Goal: Information Seeking & Learning: Learn about a topic

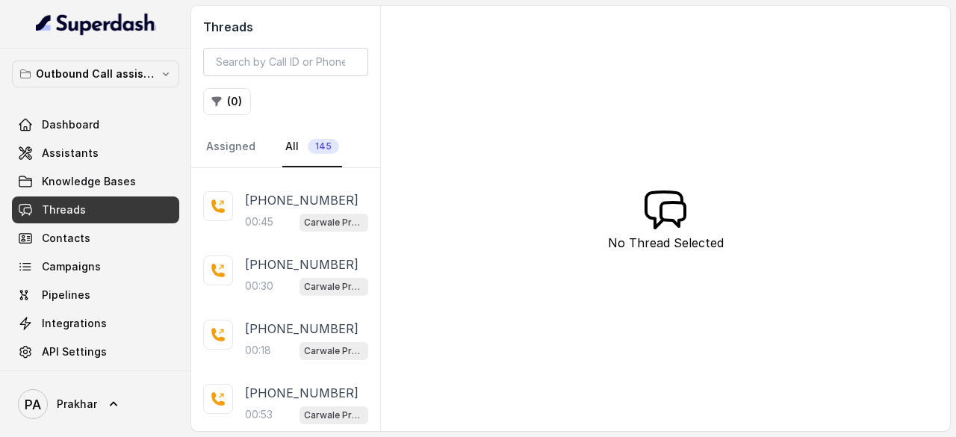
scroll to position [432, 0]
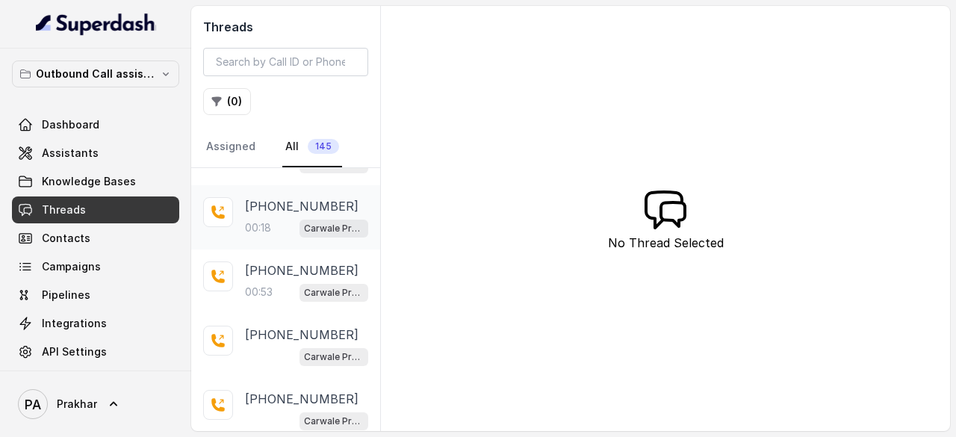
click at [263, 210] on p "[PHONE_NUMBER]" at bounding box center [302, 206] width 114 height 18
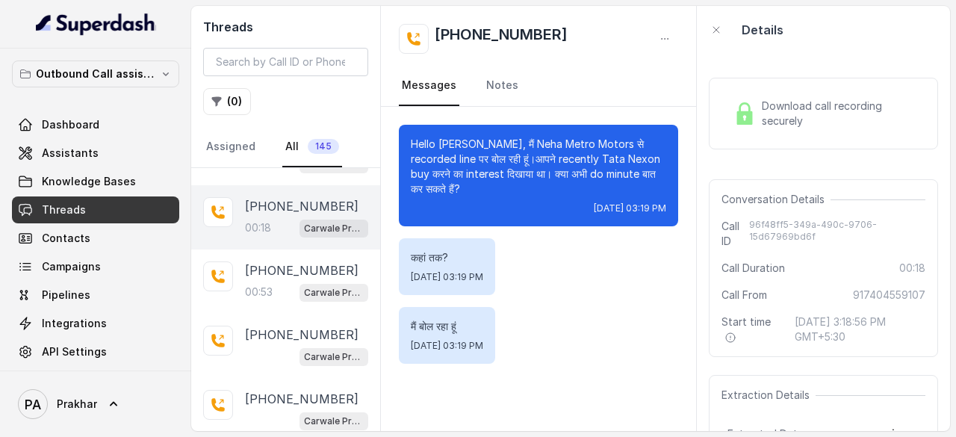
click at [765, 125] on span "Download call recording securely" at bounding box center [841, 114] width 158 height 30
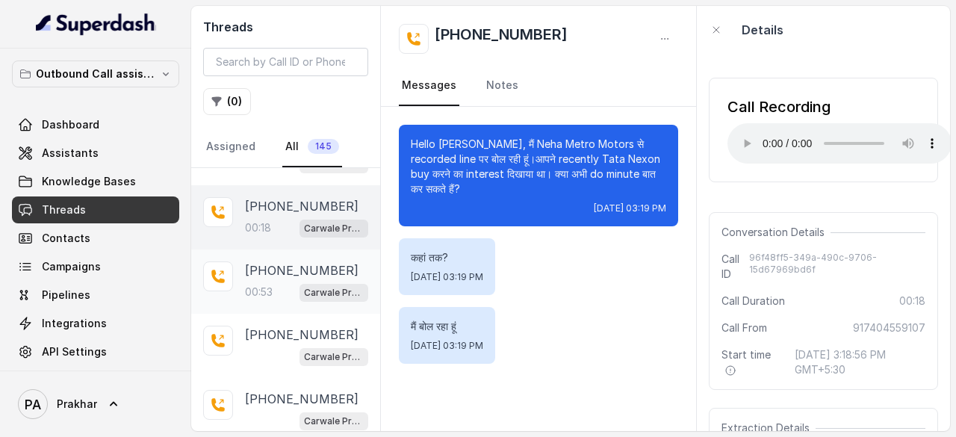
click at [261, 291] on p "00:53" at bounding box center [259, 292] width 28 height 15
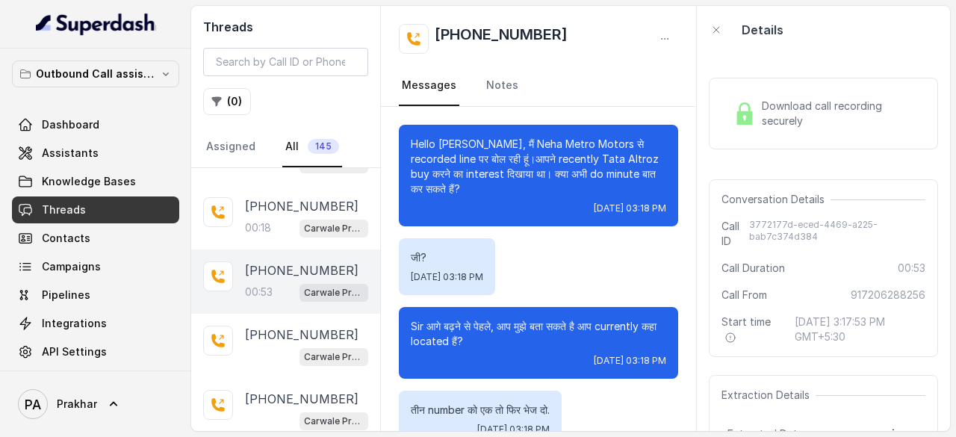
scroll to position [437, 0]
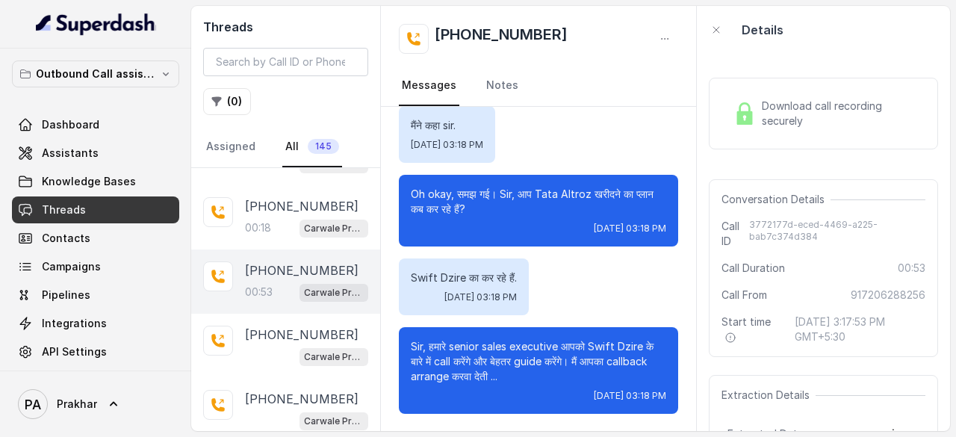
click at [865, 109] on span "Download call recording securely" at bounding box center [841, 114] width 158 height 30
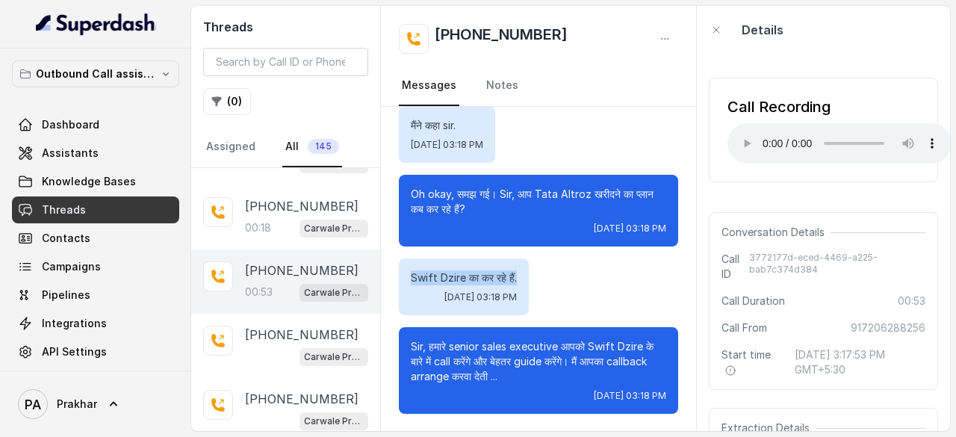
drag, startPoint x: 524, startPoint y: 284, endPoint x: 401, endPoint y: 279, distance: 122.6
click at [401, 279] on div "Swift Dzire का कर रहे हैं. [DATE] 03:18 PM" at bounding box center [464, 286] width 130 height 57
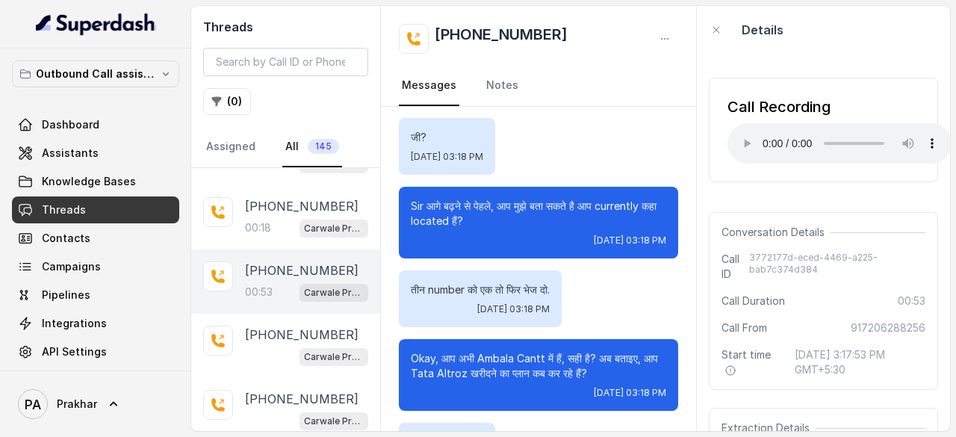
scroll to position [131, 0]
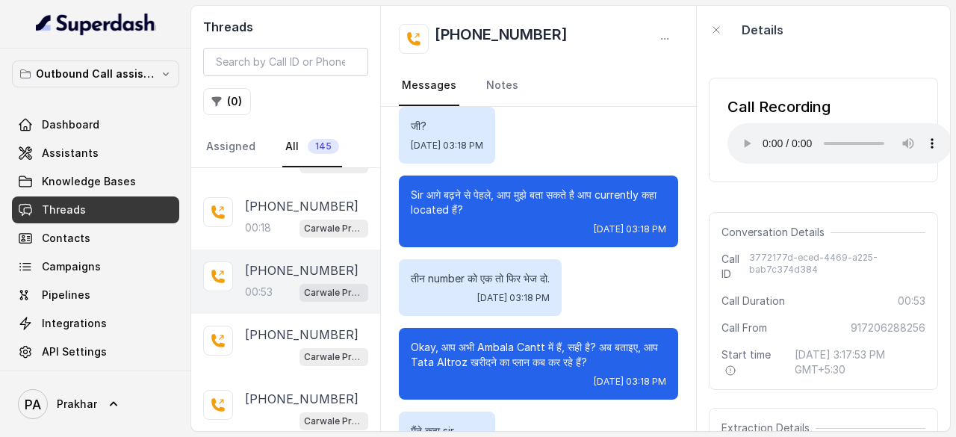
click at [533, 276] on p "तीन number को एक तो फिर भेज दो." at bounding box center [480, 278] width 139 height 15
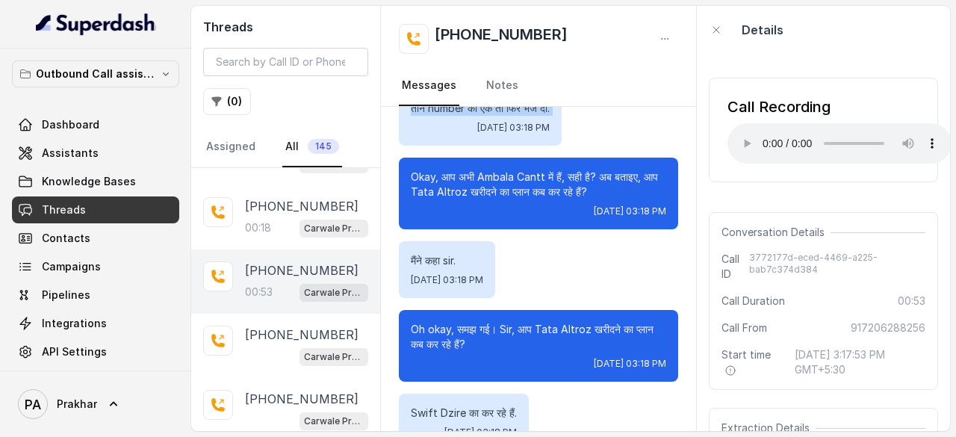
scroll to position [235, 0]
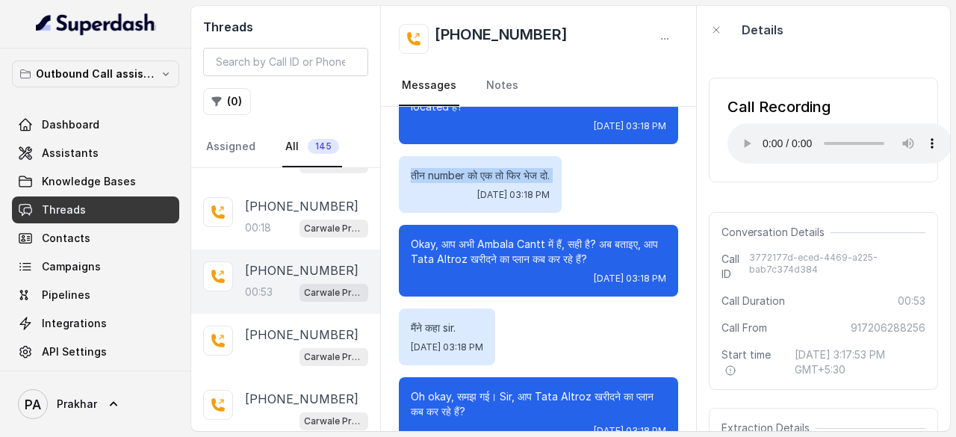
click at [663, 176] on div "तीन number को एक तो फिर भेज दो. [DATE] 03:18 PM" at bounding box center [538, 184] width 279 height 57
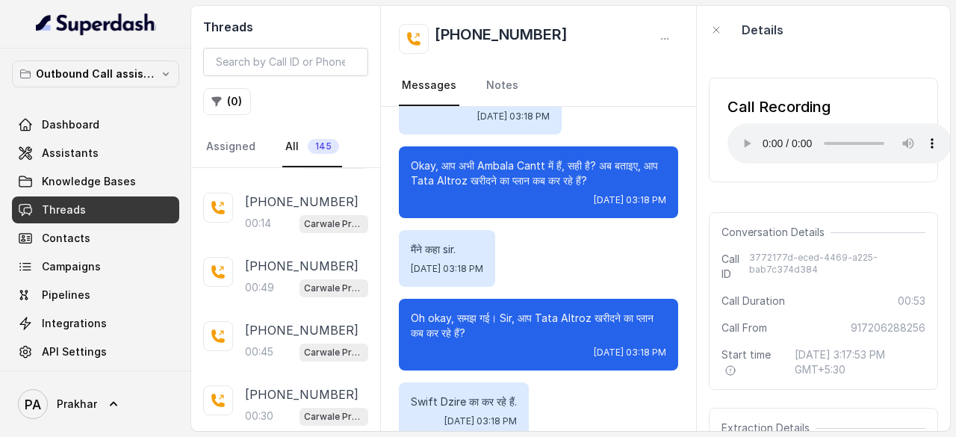
scroll to position [0, 0]
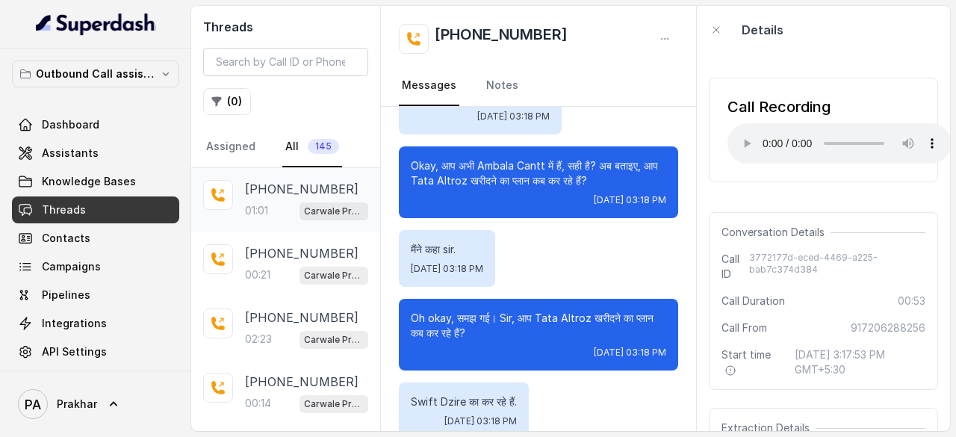
click at [279, 213] on div "01:01 Carwale Premium Voice Assistant" at bounding box center [306, 210] width 123 height 19
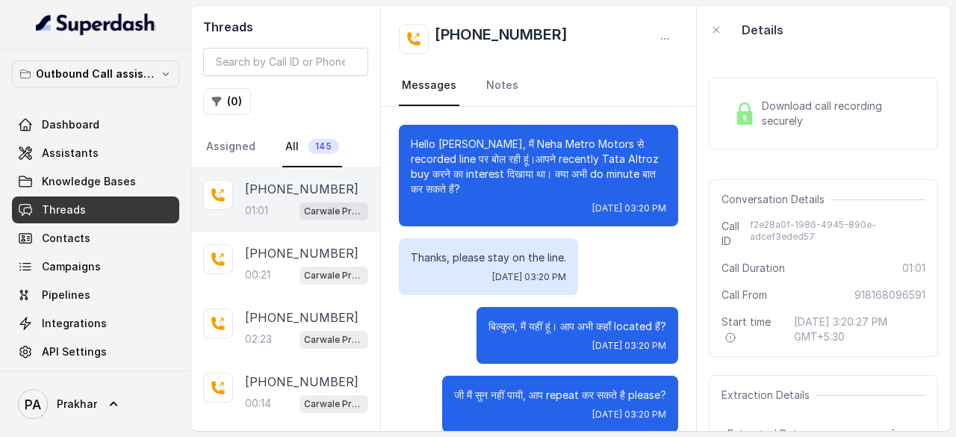
click at [766, 129] on div "Download call recording securely" at bounding box center [824, 113] width 192 height 34
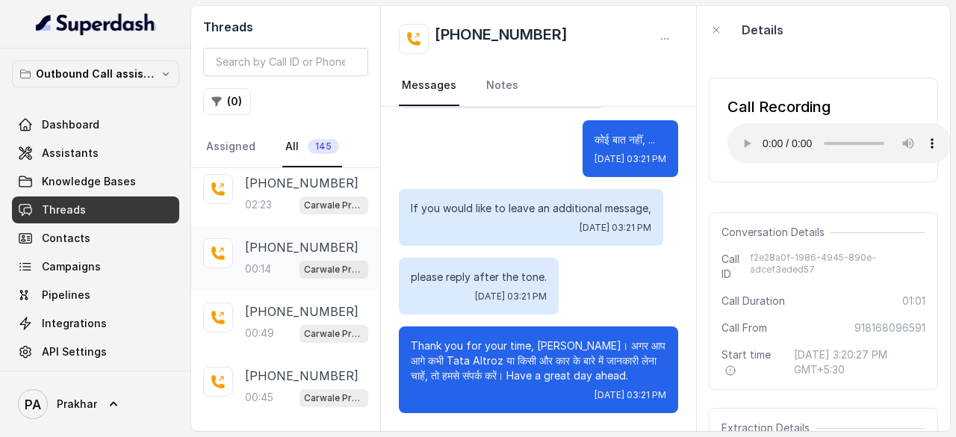
scroll to position [137, 0]
click at [299, 311] on p "[PHONE_NUMBER]" at bounding box center [302, 309] width 114 height 18
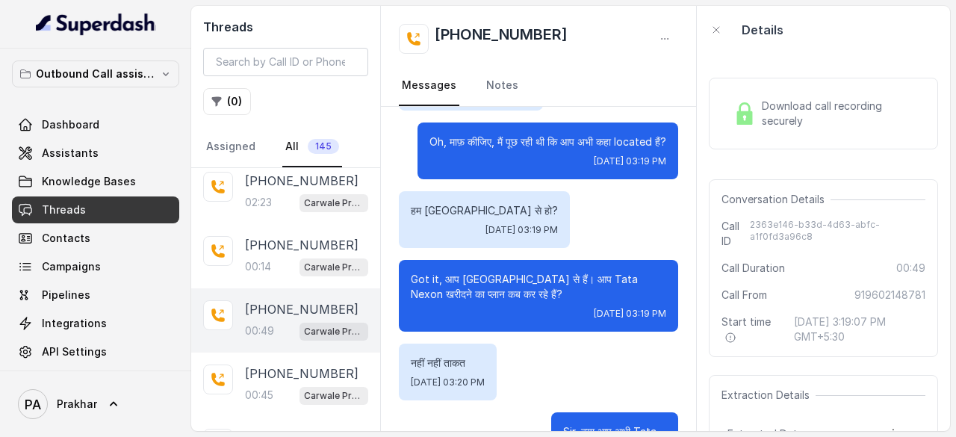
scroll to position [476, 0]
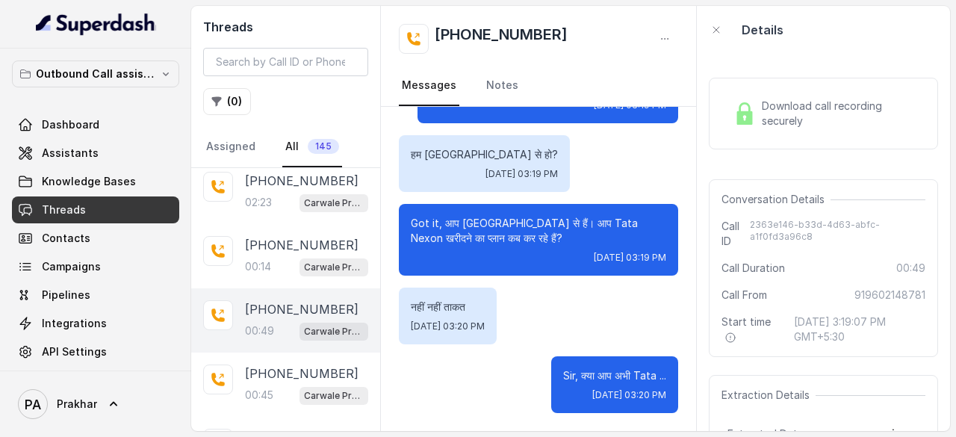
click at [297, 311] on p "[PHONE_NUMBER]" at bounding box center [302, 309] width 114 height 18
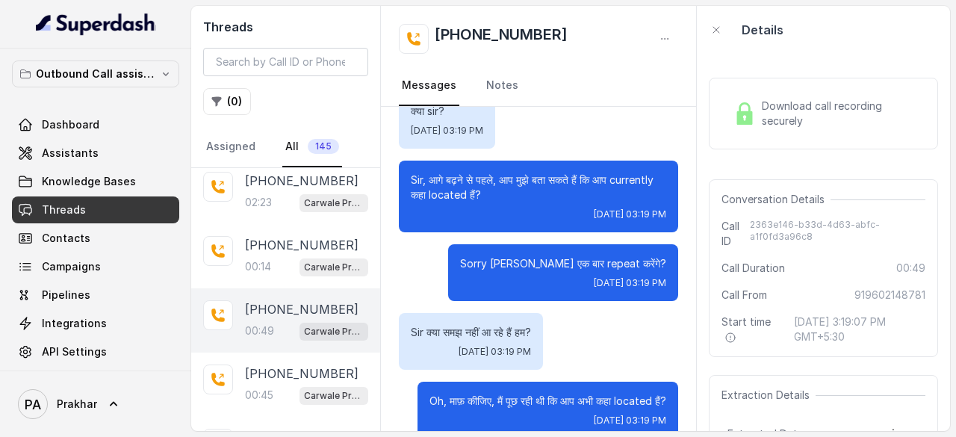
scroll to position [116, 0]
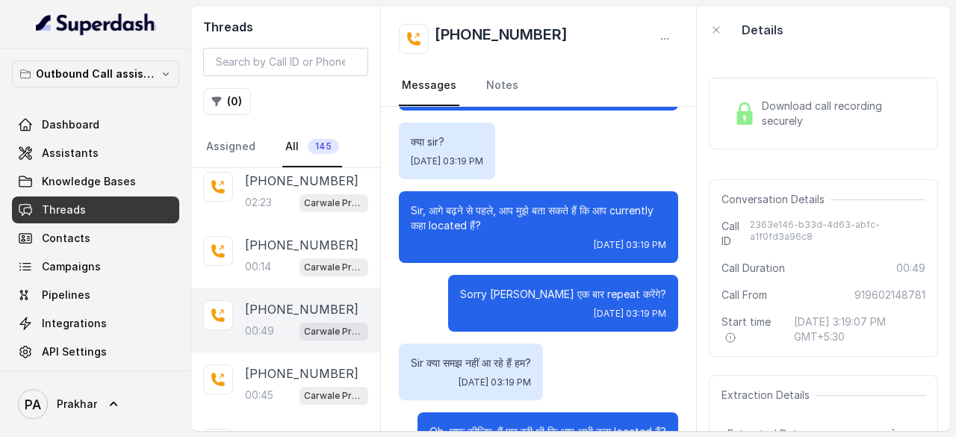
click at [822, 111] on span "Download call recording securely" at bounding box center [841, 114] width 158 height 30
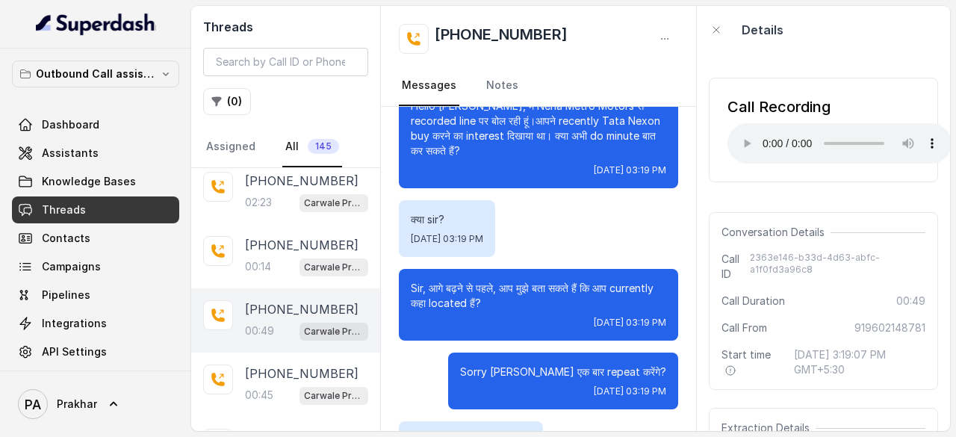
scroll to position [0, 0]
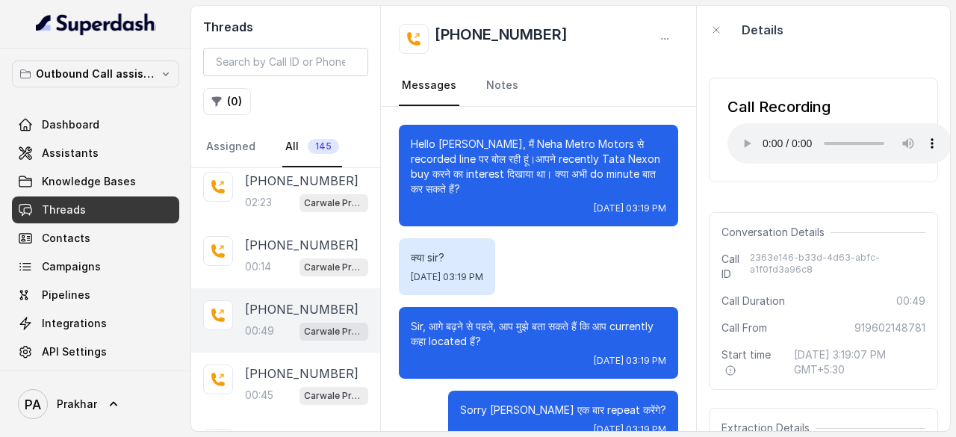
click at [476, 255] on p "क्या sir?" at bounding box center [447, 257] width 72 height 15
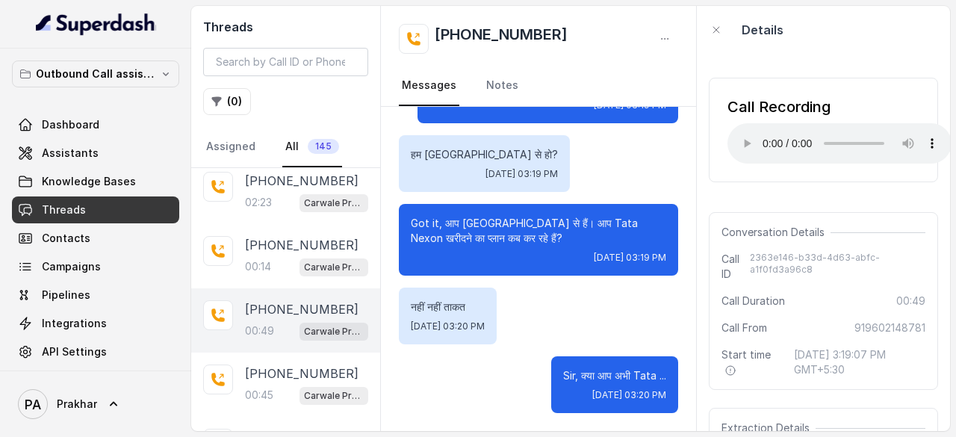
scroll to position [179, 0]
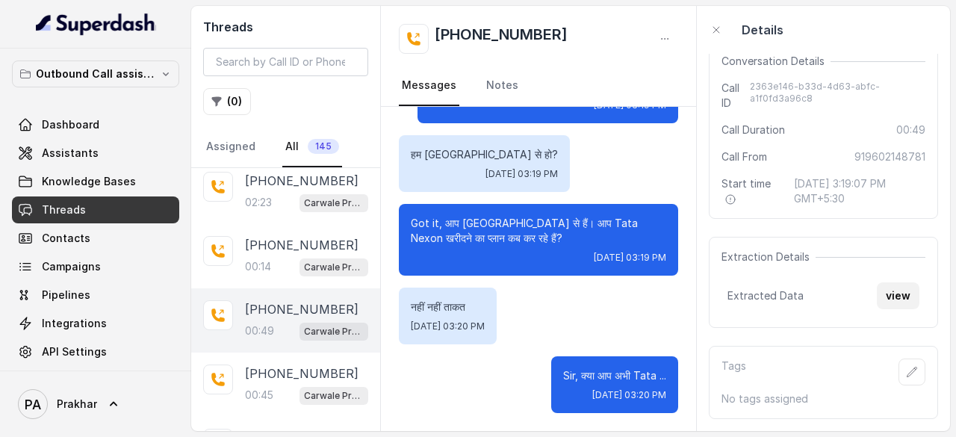
click at [886, 282] on button "view" at bounding box center [898, 295] width 43 height 27
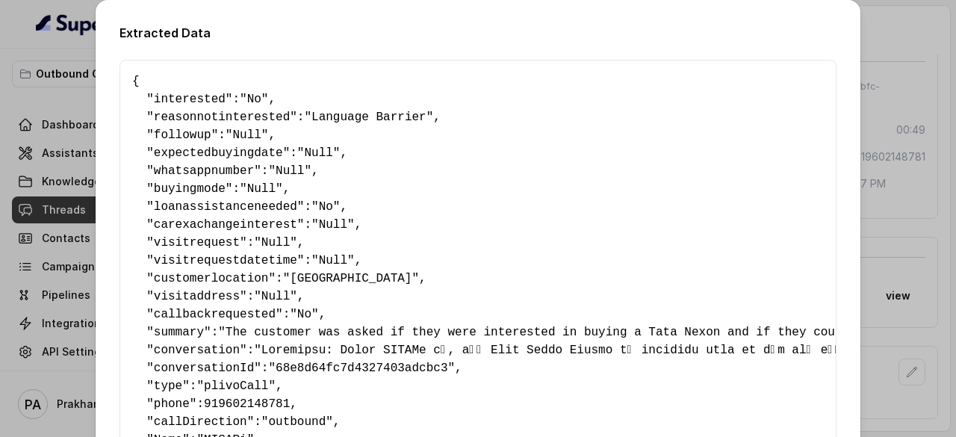
click at [348, 117] on span ""Language Barrier"" at bounding box center [368, 117] width 129 height 13
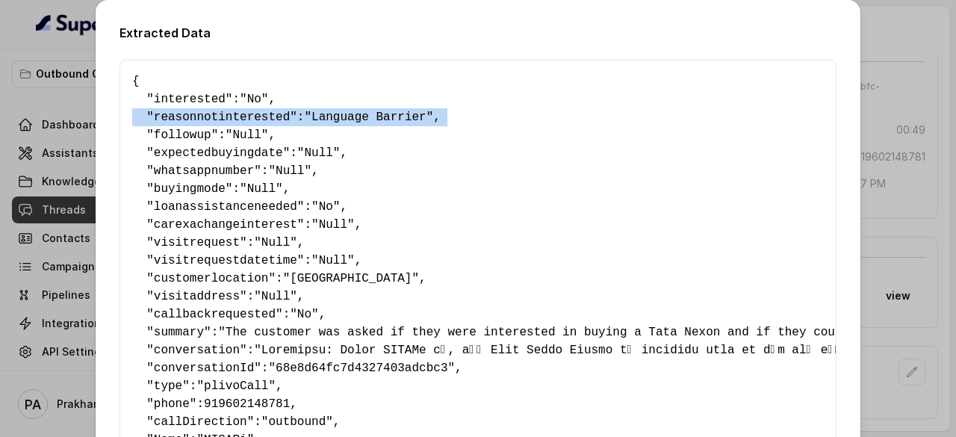
click at [348, 117] on span ""Language Barrier"" at bounding box center [368, 117] width 129 height 13
click at [305, 118] on span ""Language Barrier"" at bounding box center [368, 117] width 129 height 13
drag, startPoint x: 296, startPoint y: 118, endPoint x: 409, endPoint y: 120, distance: 113.5
click at [409, 120] on pre "{ " interested ": "No" , " reasonnotinterested ": "Language Barrier" , " follow…" at bounding box center [478, 350] width 692 height 556
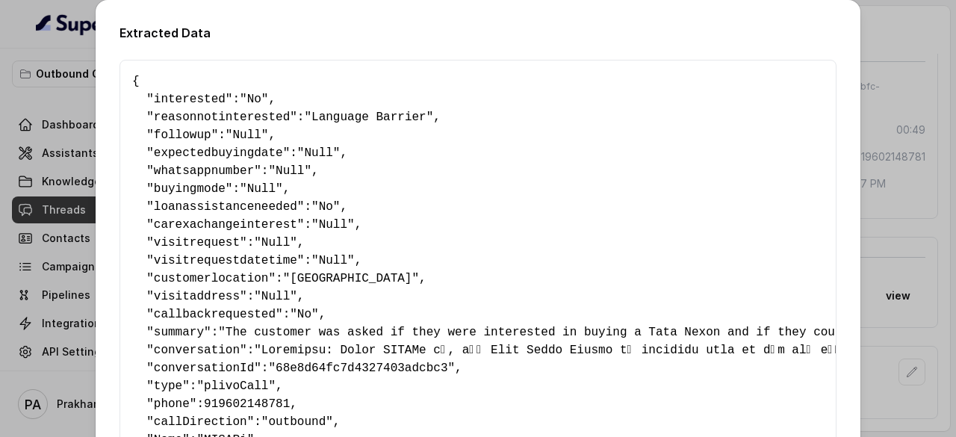
click at [482, 117] on pre "{ " interested ": "No" , " reasonnotinterested ": "Language Barrier" , " follow…" at bounding box center [478, 350] width 692 height 556
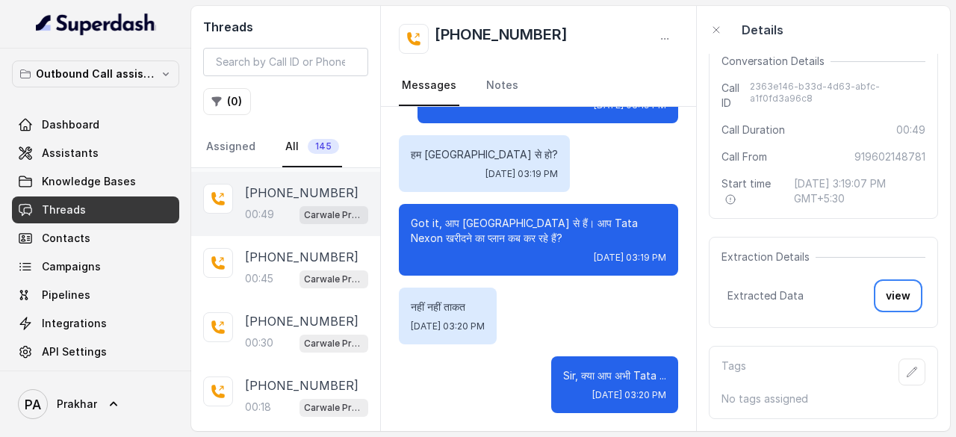
scroll to position [256, 0]
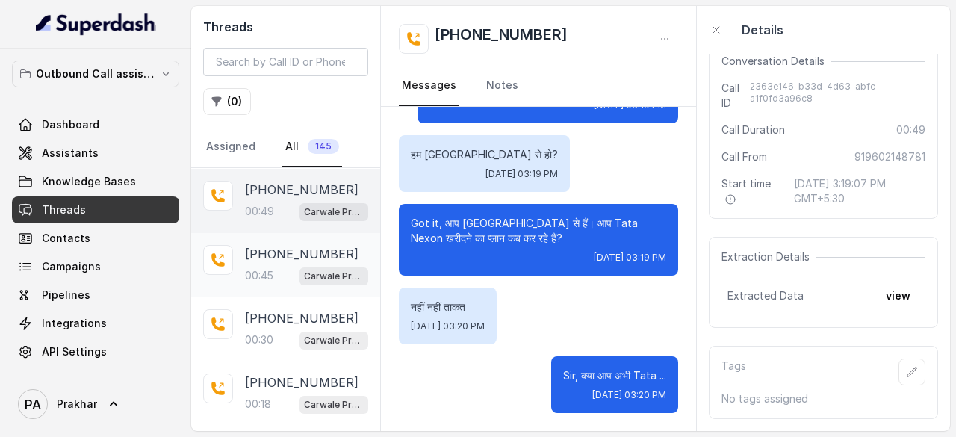
click at [275, 270] on div "00:45 Carwale Premium Voice Assistant" at bounding box center [306, 275] width 123 height 19
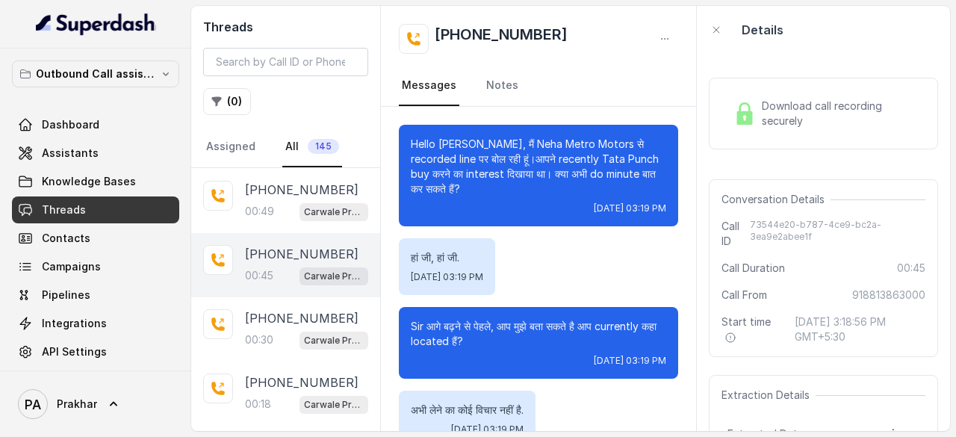
click at [769, 111] on span "Download call recording securely" at bounding box center [841, 114] width 158 height 30
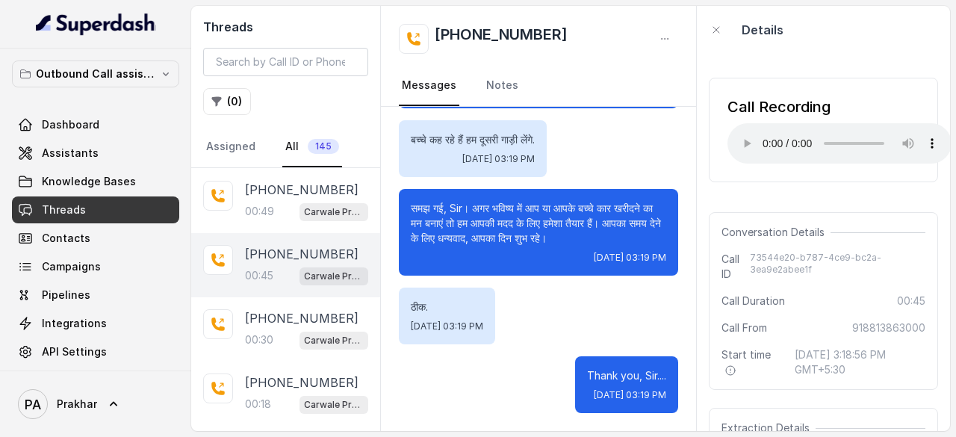
scroll to position [179, 0]
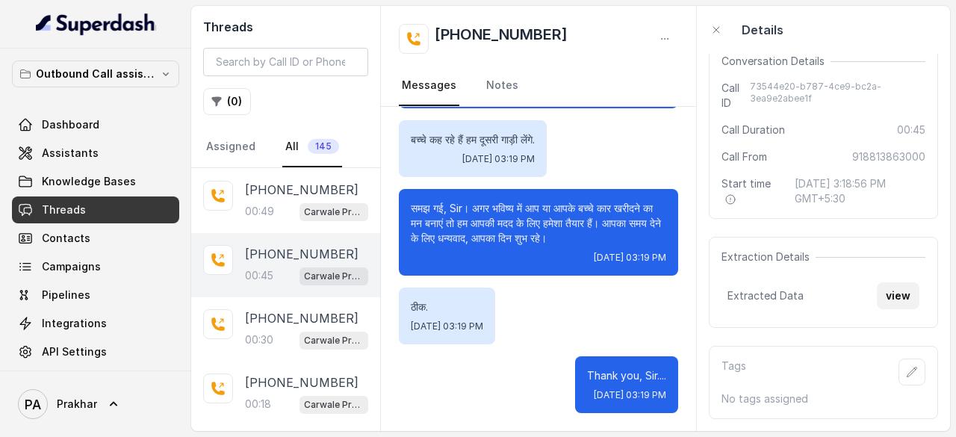
click at [884, 288] on button "view" at bounding box center [898, 295] width 43 height 27
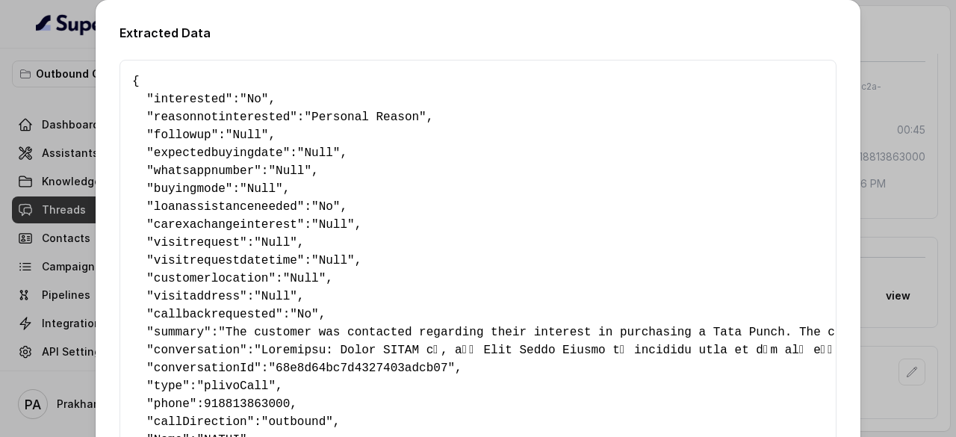
click at [332, 115] on span ""Personal Reason"" at bounding box center [365, 117] width 122 height 13
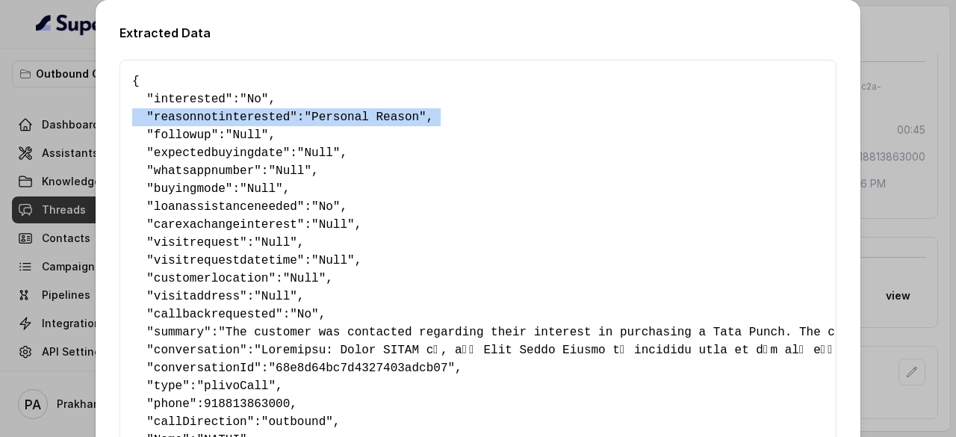
click at [332, 115] on span ""Personal Reason"" at bounding box center [365, 117] width 122 height 13
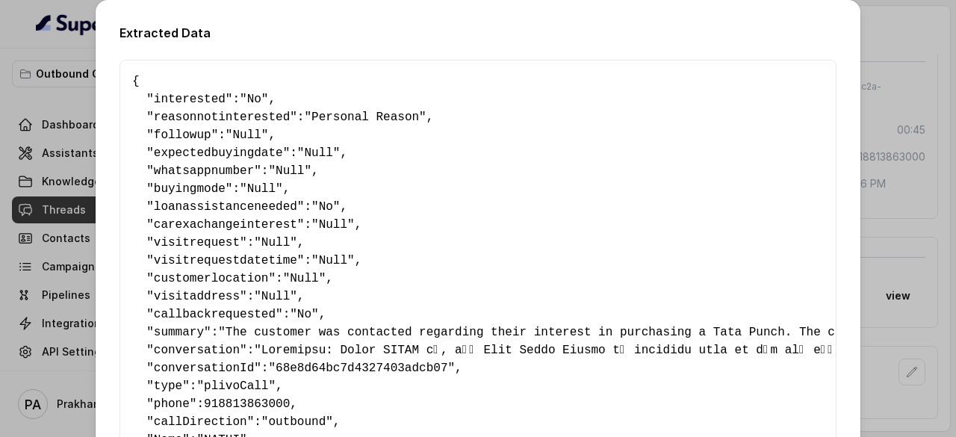
click at [400, 138] on pre "{ " interested ": "No" , " reasonnotinterested ": "Personal Reason" , " followu…" at bounding box center [478, 350] width 692 height 556
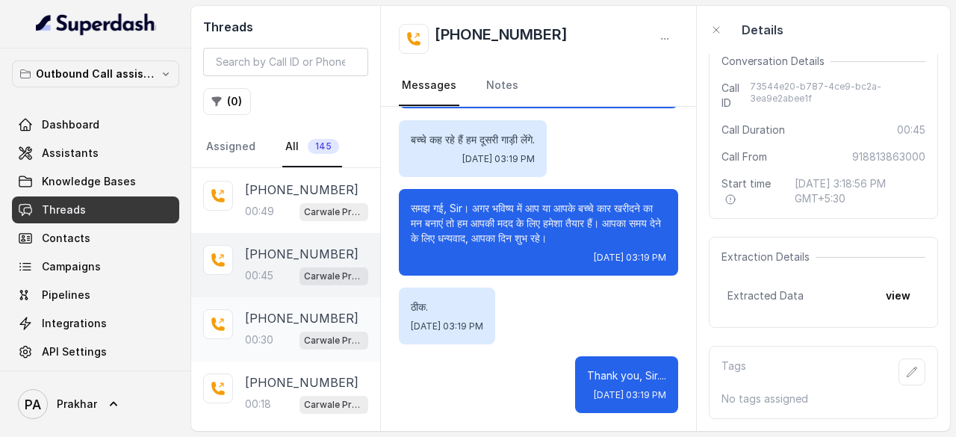
click at [293, 311] on p "[PHONE_NUMBER]" at bounding box center [302, 318] width 114 height 18
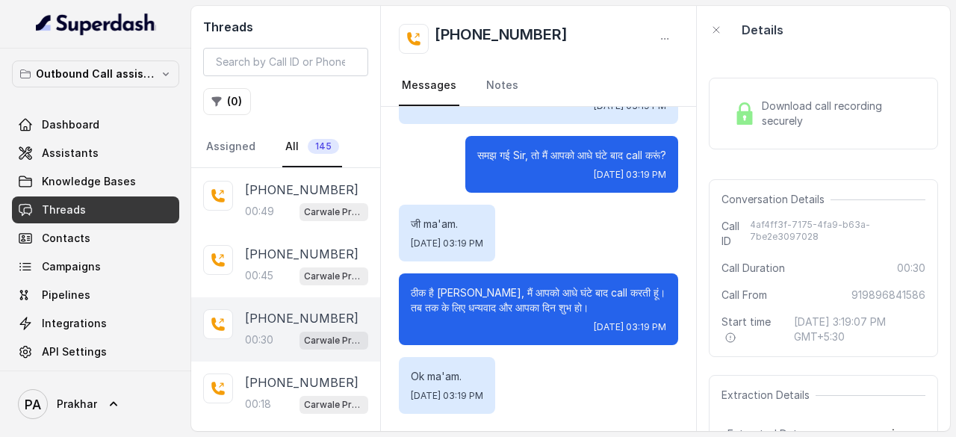
click at [830, 77] on div "Download call recording securely" at bounding box center [823, 114] width 229 height 96
click at [796, 117] on span "Download call recording securely" at bounding box center [841, 114] width 158 height 30
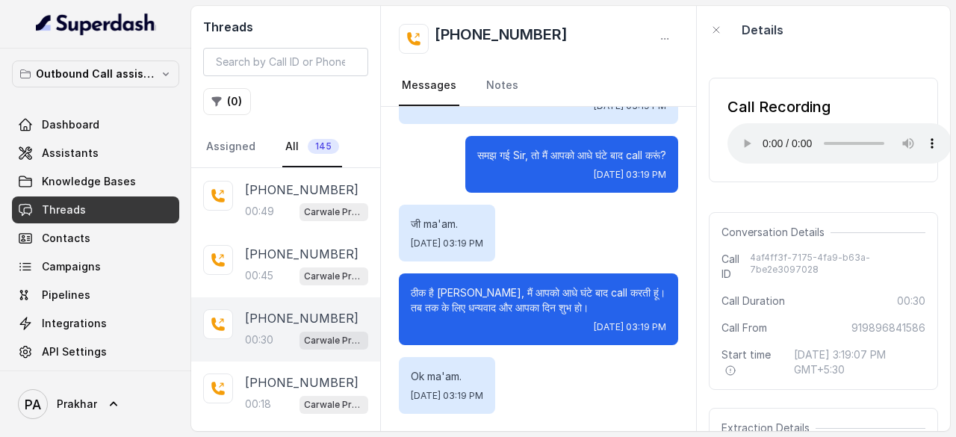
scroll to position [179, 0]
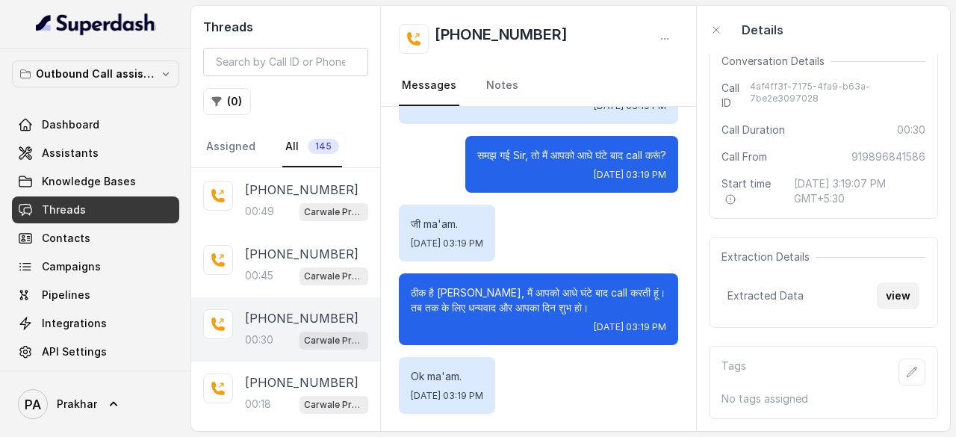
click at [890, 284] on button "view" at bounding box center [898, 295] width 43 height 27
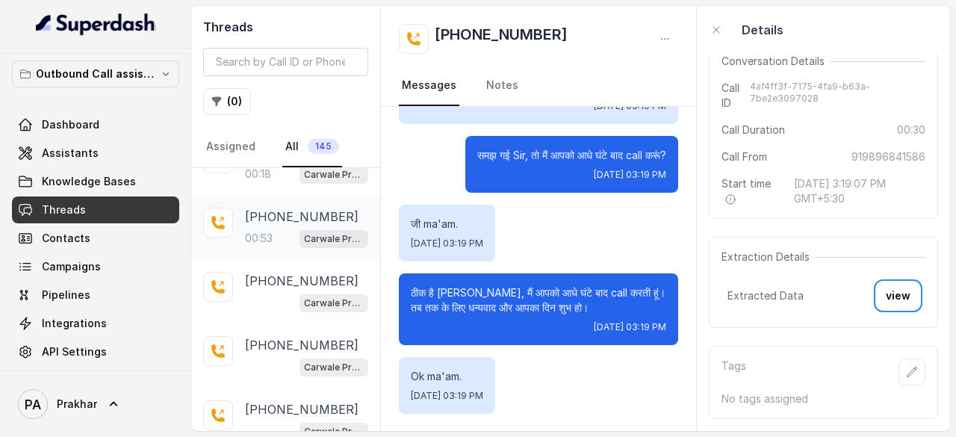
scroll to position [492, 0]
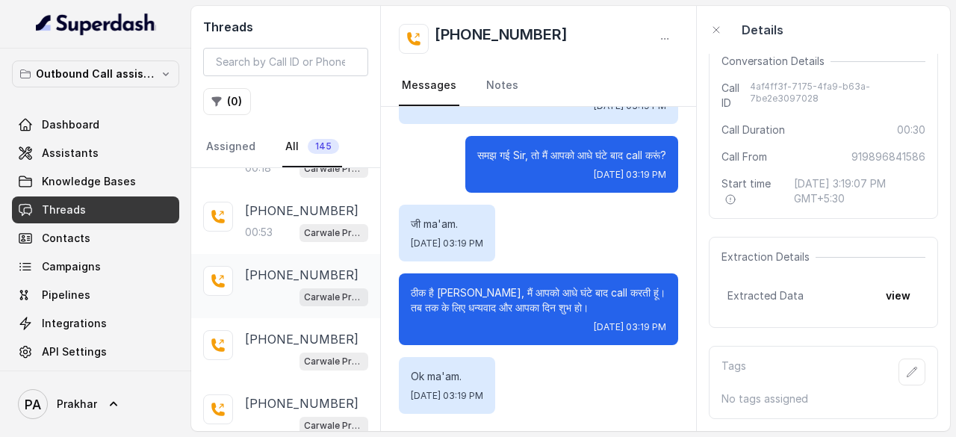
click at [309, 266] on p "[PHONE_NUMBER]" at bounding box center [302, 275] width 114 height 18
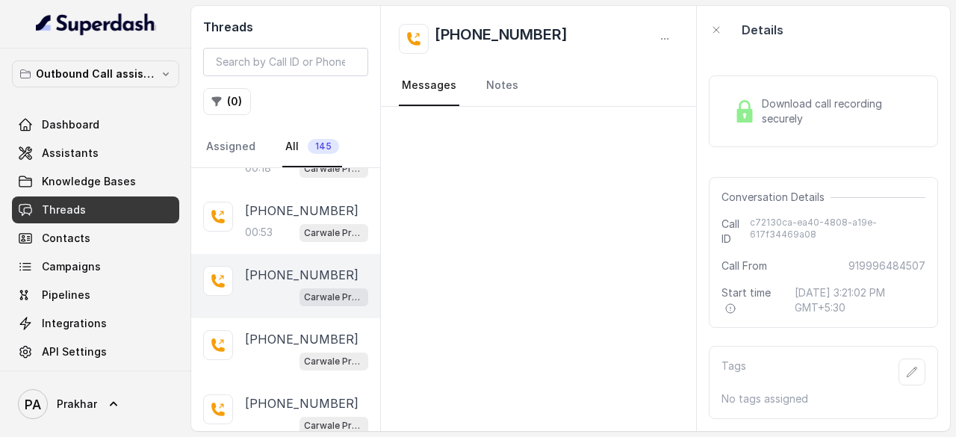
scroll to position [11, 0]
click at [309, 335] on p "[PHONE_NUMBER]" at bounding box center [302, 339] width 114 height 18
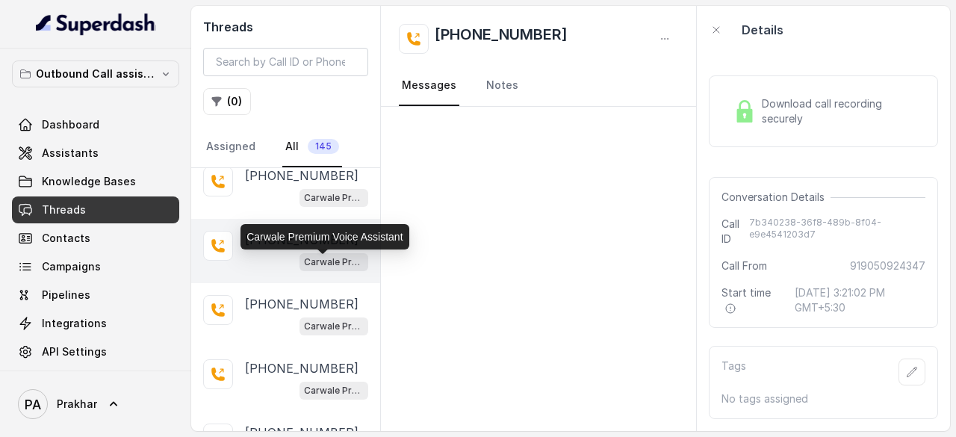
scroll to position [595, 0]
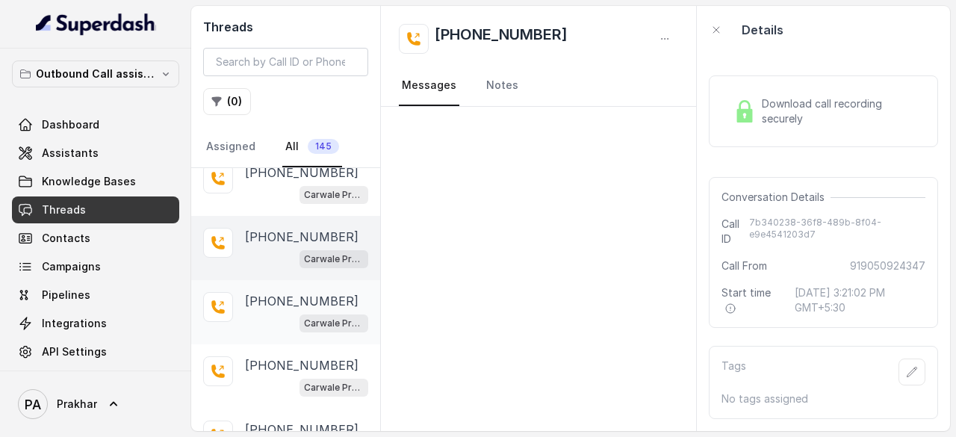
click at [315, 313] on div "Carwale Premium Voice Assistant" at bounding box center [334, 322] width 69 height 19
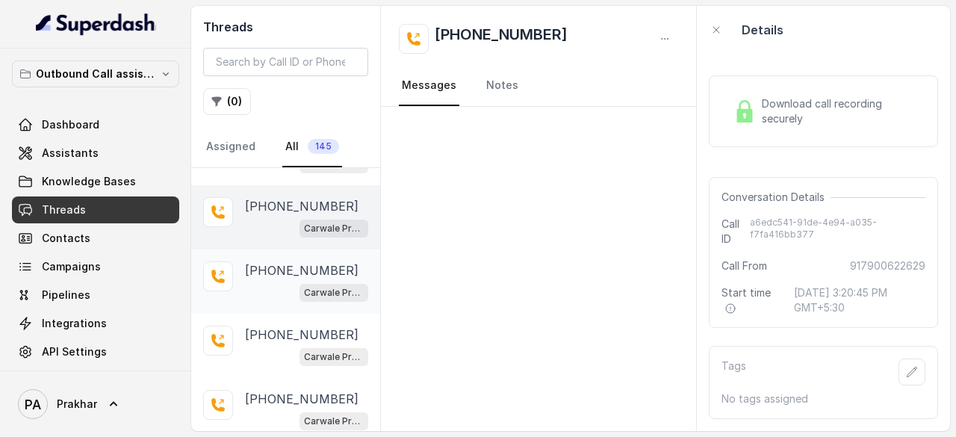
scroll to position [690, 0]
click at [306, 268] on p "[PHONE_NUMBER]" at bounding box center [302, 270] width 114 height 18
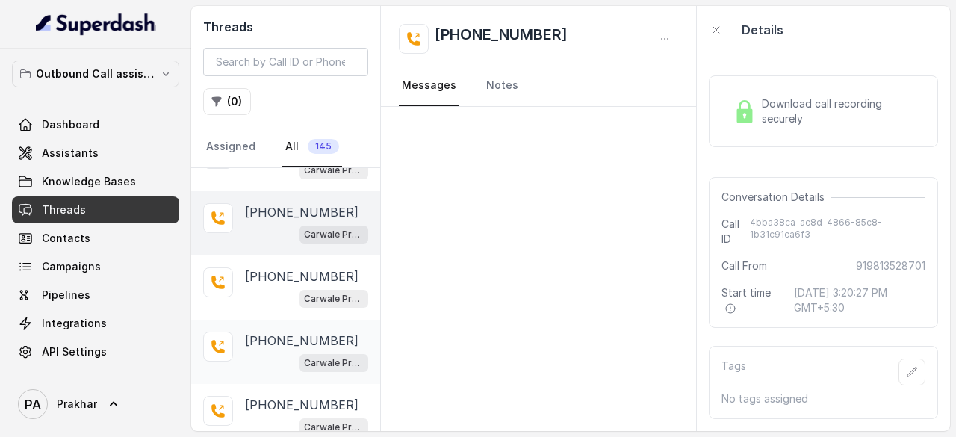
scroll to position [747, 0]
click at [290, 270] on p "[PHONE_NUMBER]" at bounding box center [302, 277] width 114 height 18
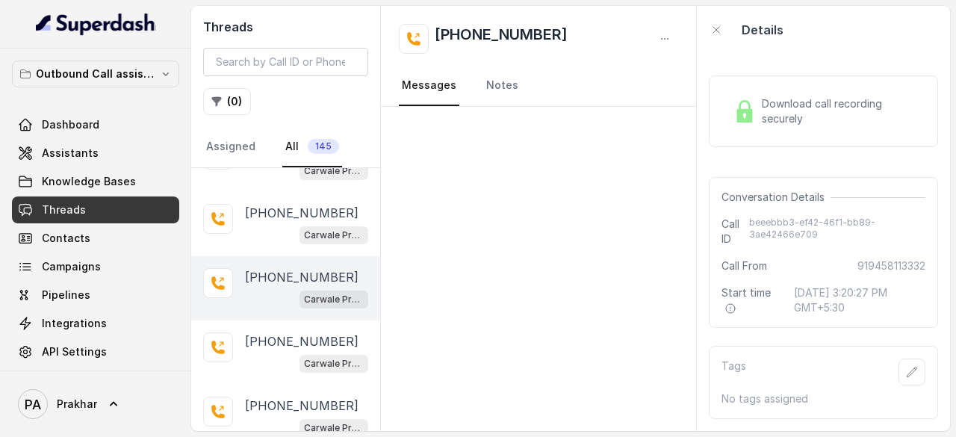
click at [858, 101] on span "Download call recording securely" at bounding box center [841, 111] width 158 height 30
click at [268, 353] on div "Carwale Premium Voice Assistant" at bounding box center [306, 362] width 123 height 19
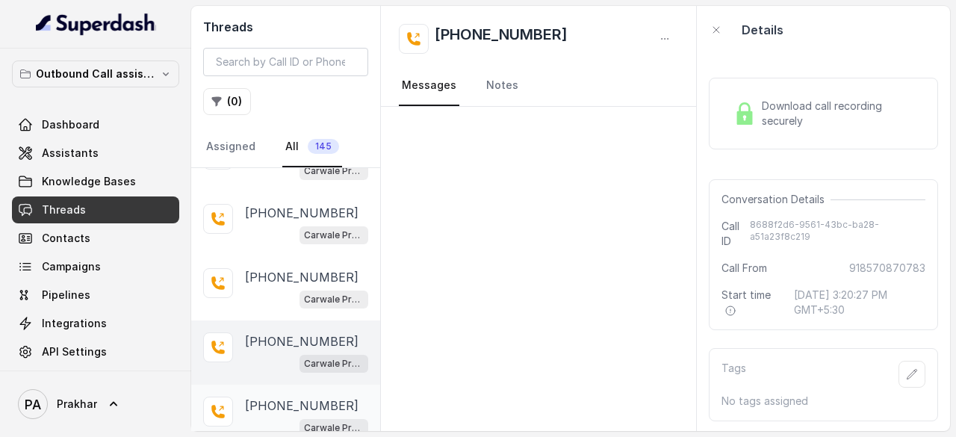
scroll to position [810, 0]
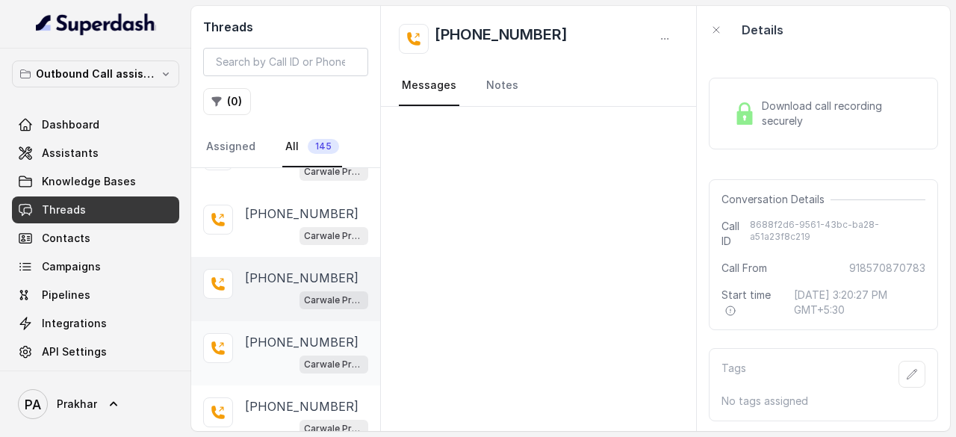
click at [302, 333] on p "[PHONE_NUMBER]" at bounding box center [302, 342] width 114 height 18
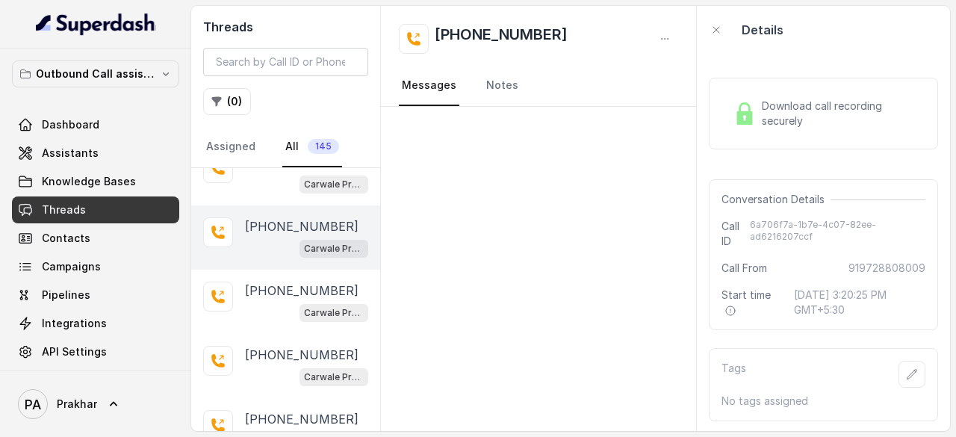
scroll to position [928, 0]
click at [297, 280] on p "[PHONE_NUMBER]" at bounding box center [302, 289] width 114 height 18
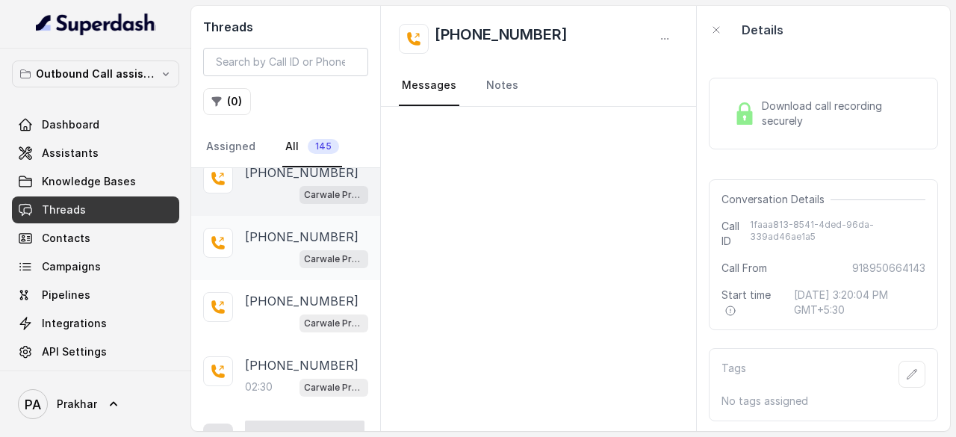
scroll to position [1045, 0]
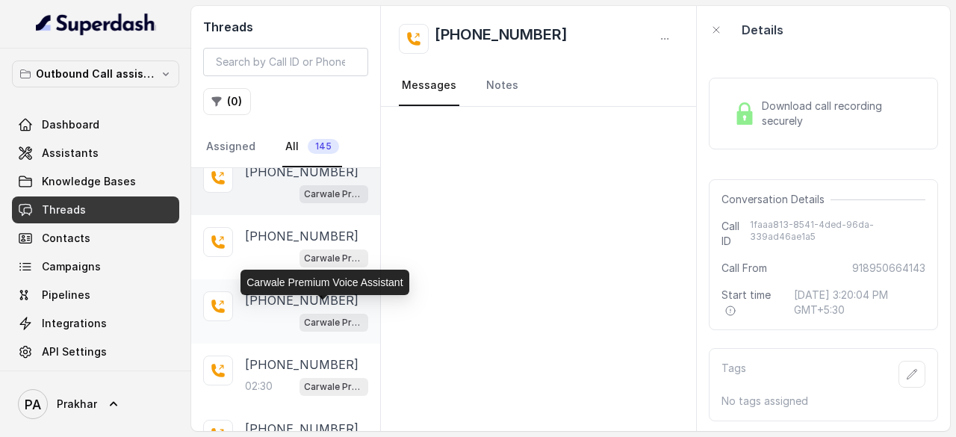
click at [312, 315] on p "Carwale Premium Voice Assistant" at bounding box center [334, 322] width 60 height 15
